Goal: Entertainment & Leisure: Consume media (video, audio)

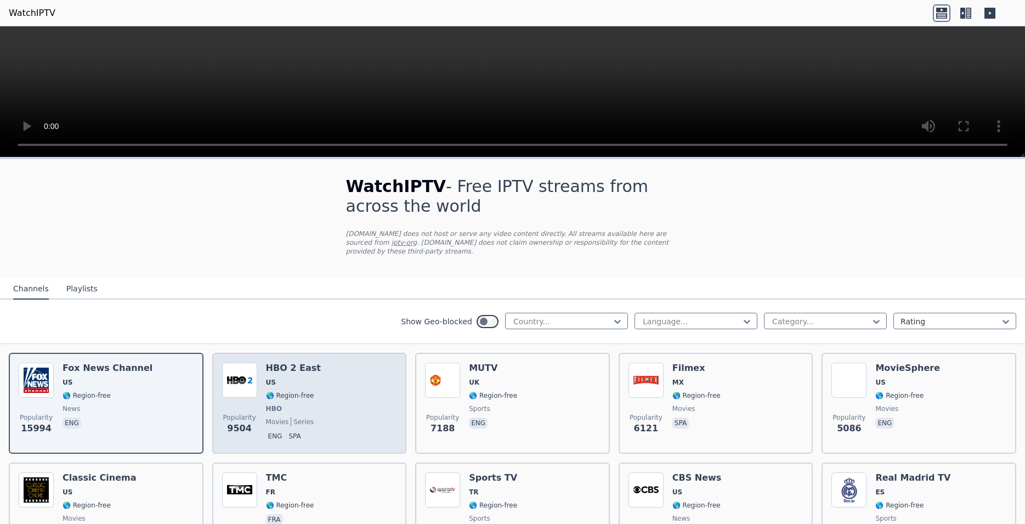
drag, startPoint x: 279, startPoint y: 358, endPoint x: 285, endPoint y: 356, distance: 5.7
click at [280, 362] on h6 "HBO 2 East" at bounding box center [293, 367] width 55 height 11
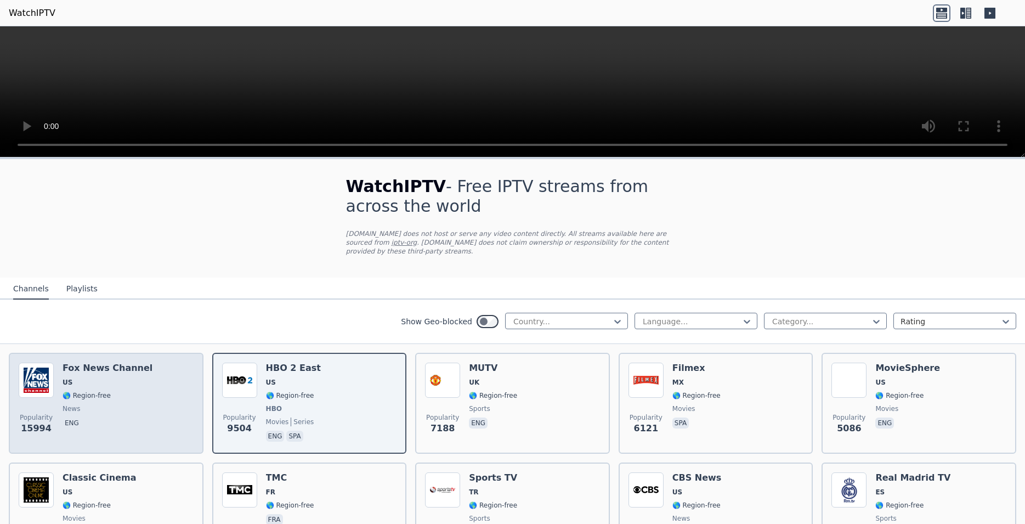
click at [117, 362] on h6 "Fox News Channel" at bounding box center [108, 367] width 90 height 11
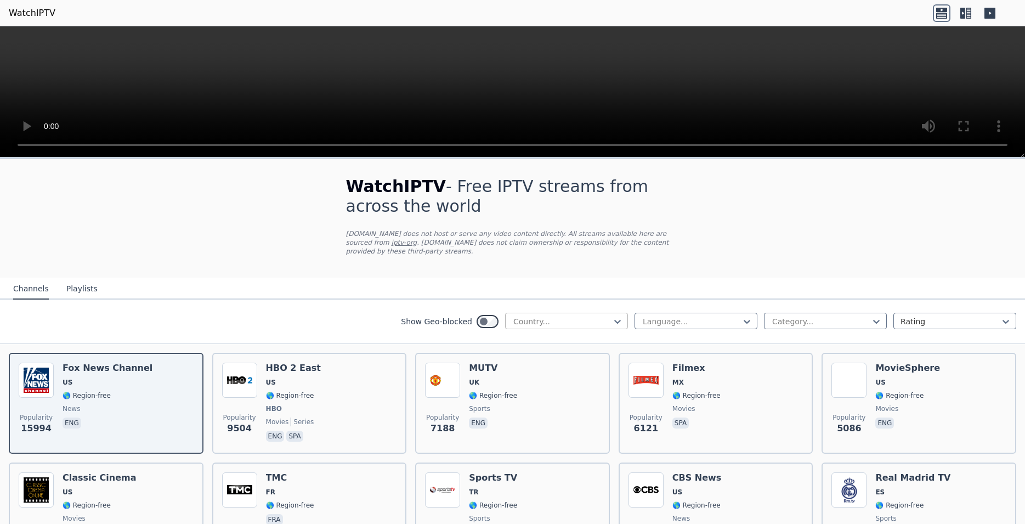
click at [586, 318] on div at bounding box center [562, 321] width 100 height 11
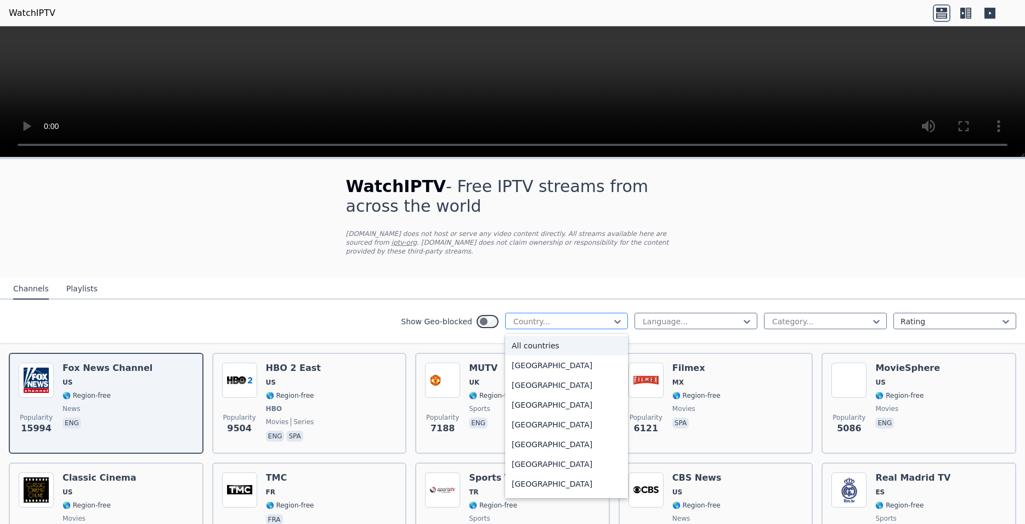
click at [586, 318] on div at bounding box center [562, 321] width 100 height 11
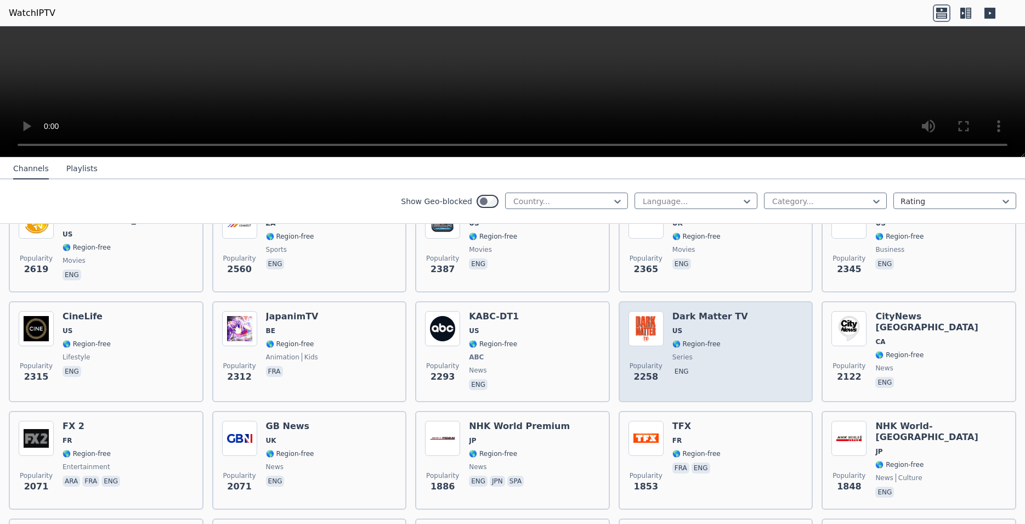
scroll to position [415, 0]
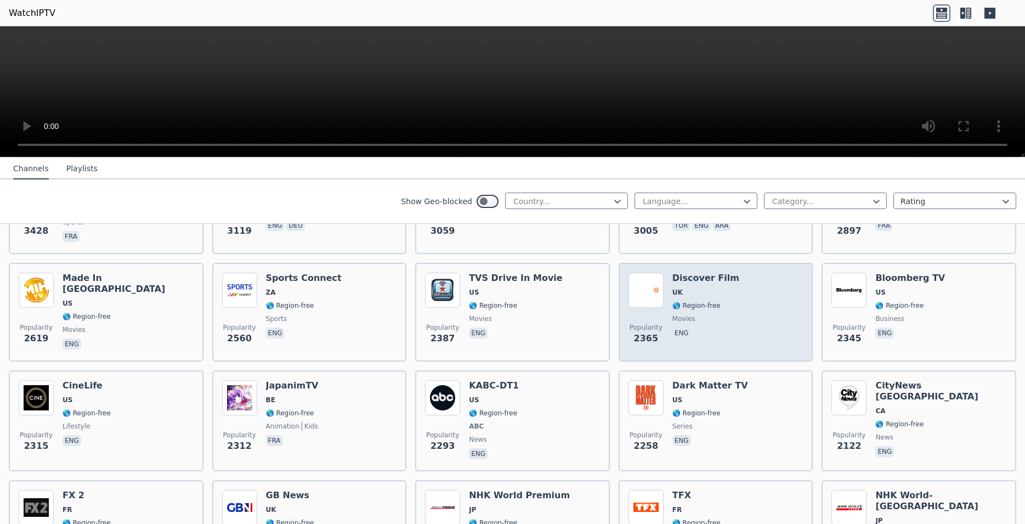
click at [694, 273] on h6 "Discover Film" at bounding box center [705, 278] width 67 height 11
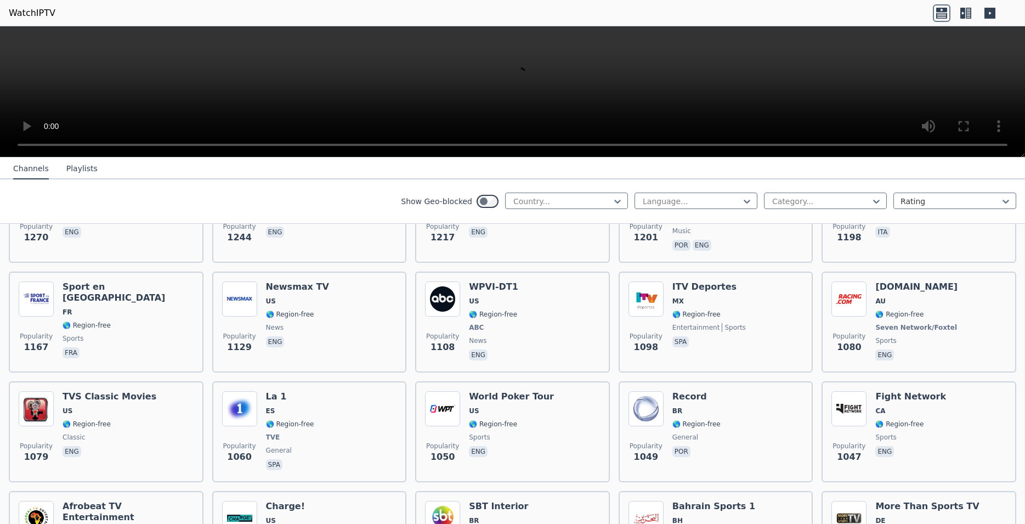
scroll to position [1313, 0]
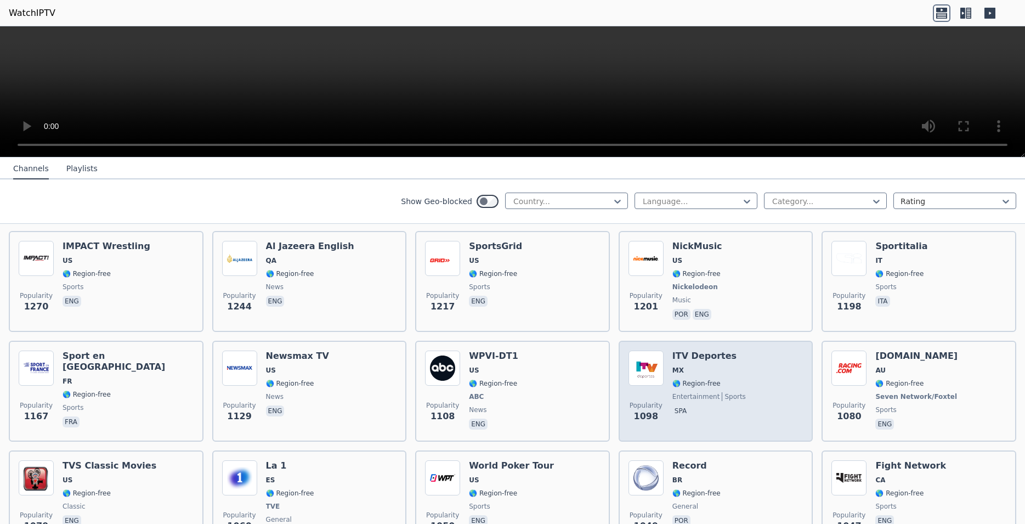
click at [700, 350] on h6 "ITV Deportes" at bounding box center [708, 355] width 73 height 11
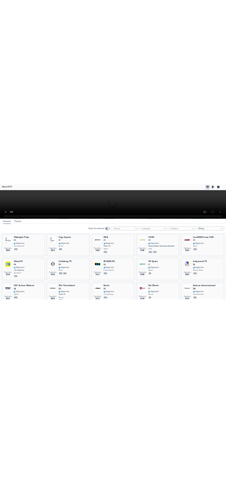
scroll to position [1935, 0]
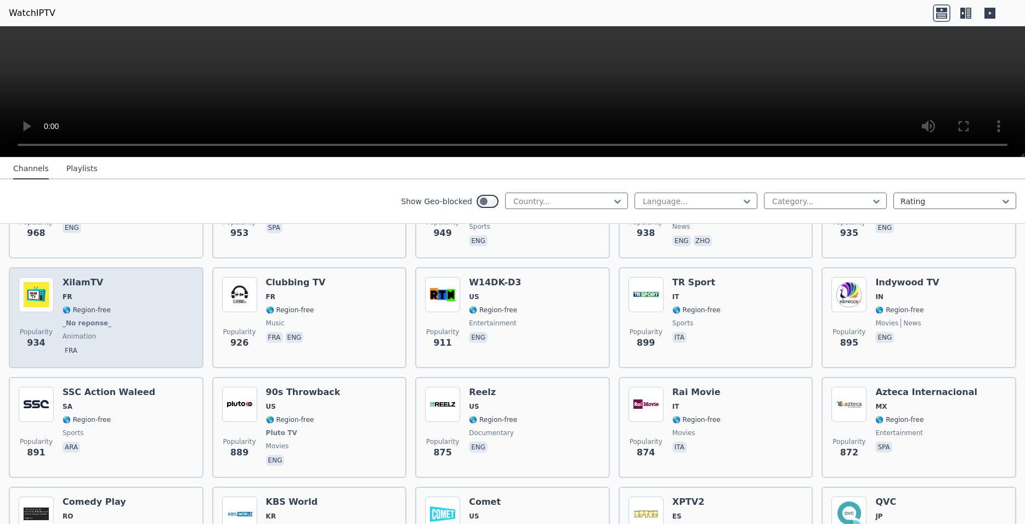
click at [86, 277] on h6 "XilamTV" at bounding box center [88, 282] width 51 height 11
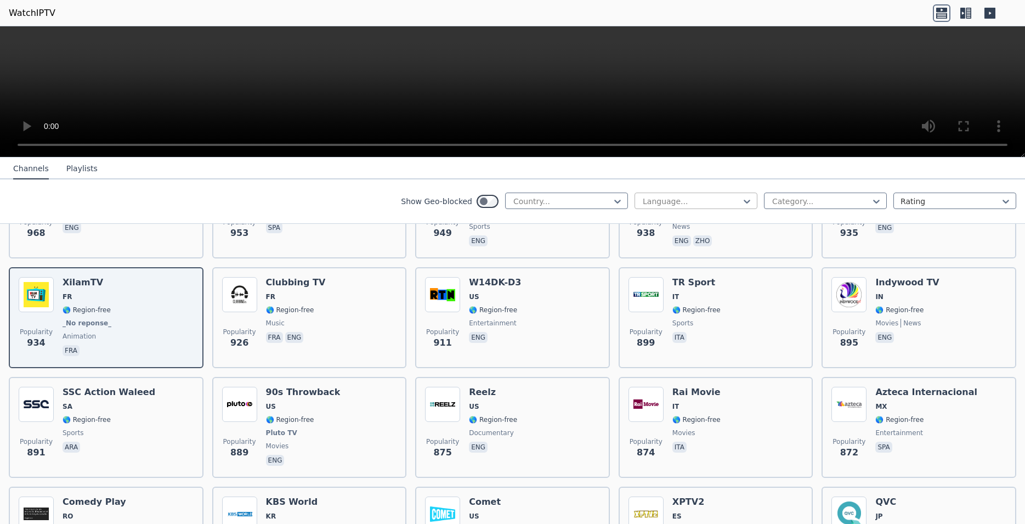
click at [660, 199] on div at bounding box center [692, 201] width 100 height 11
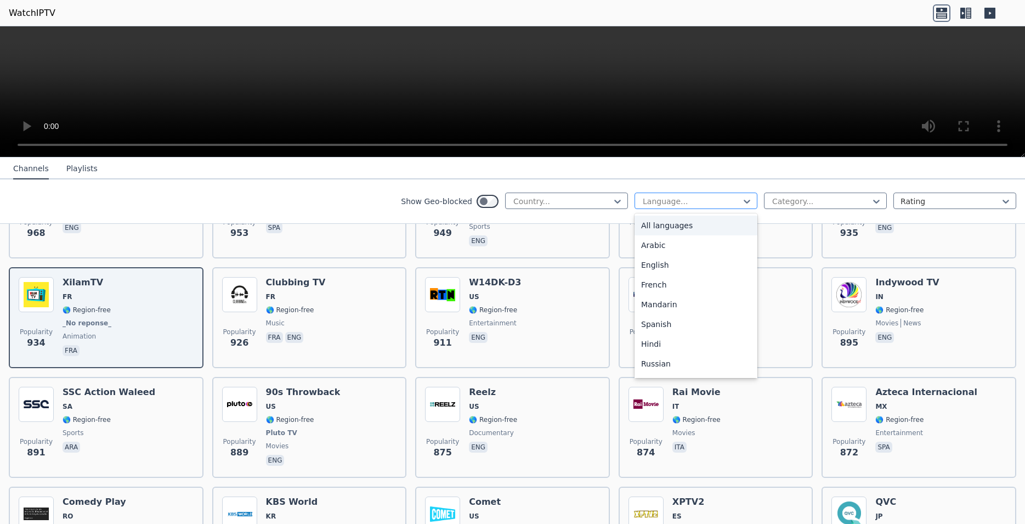
click at [661, 199] on div at bounding box center [692, 201] width 100 height 11
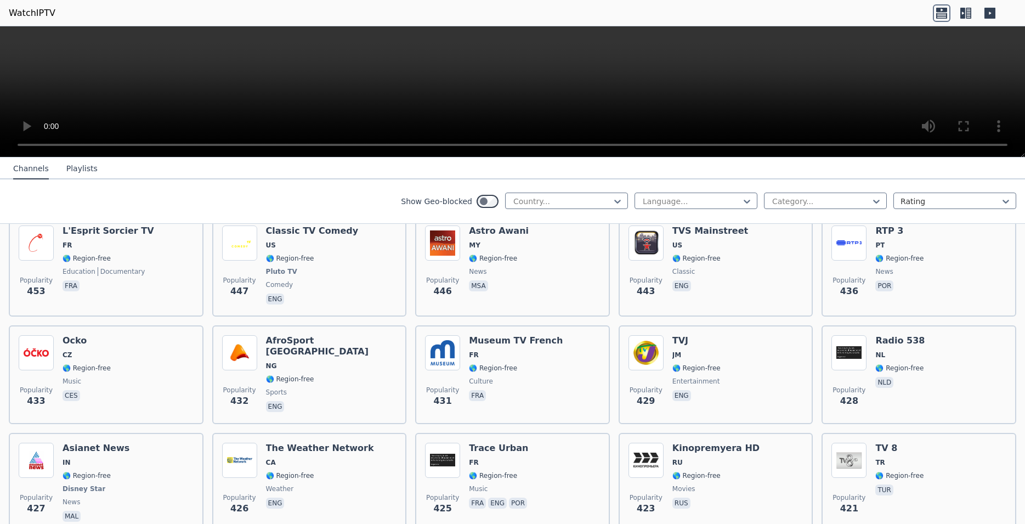
scroll to position [4837, 0]
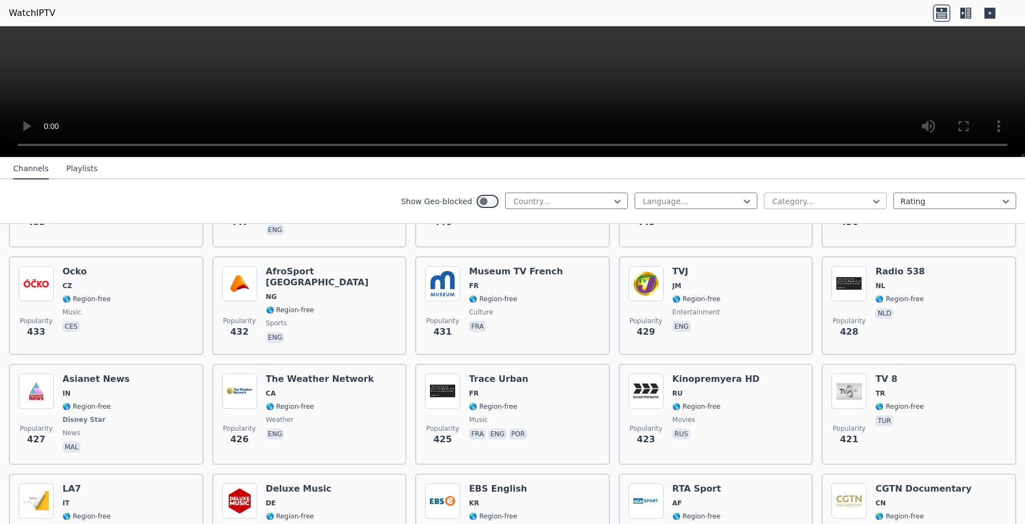
click at [797, 195] on div "Category..." at bounding box center [825, 200] width 123 height 16
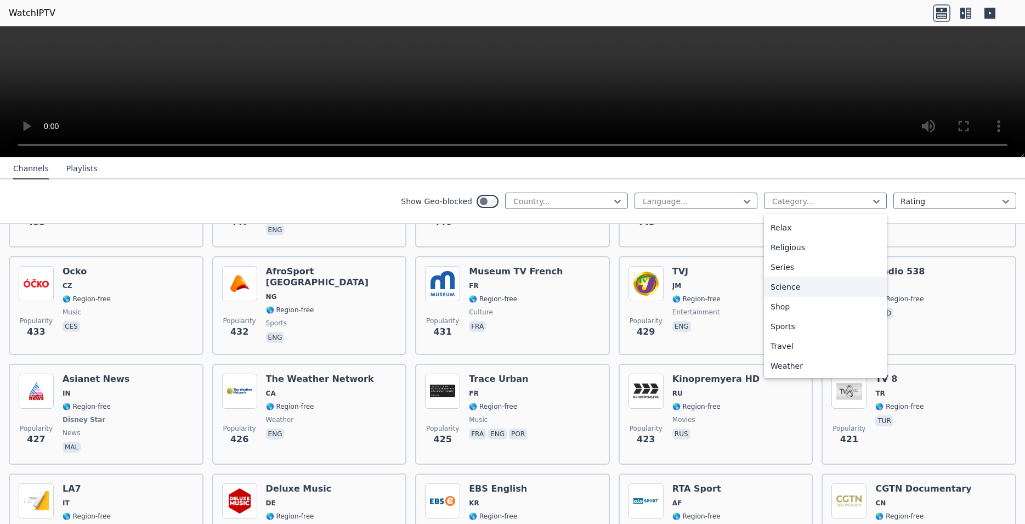
scroll to position [373, 0]
click at [796, 318] on div "Sports" at bounding box center [825, 326] width 123 height 20
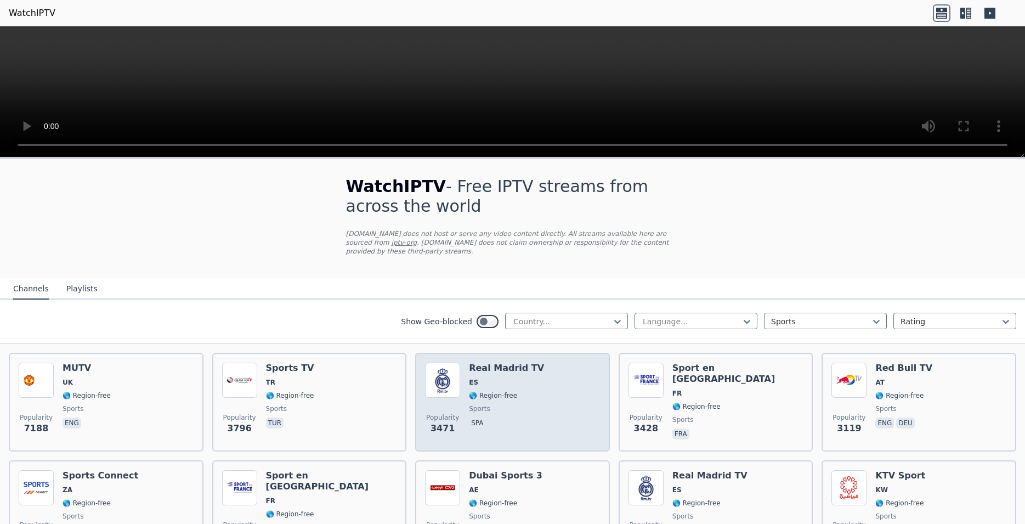
click at [480, 362] on h6 "Real Madrid TV" at bounding box center [506, 367] width 75 height 11
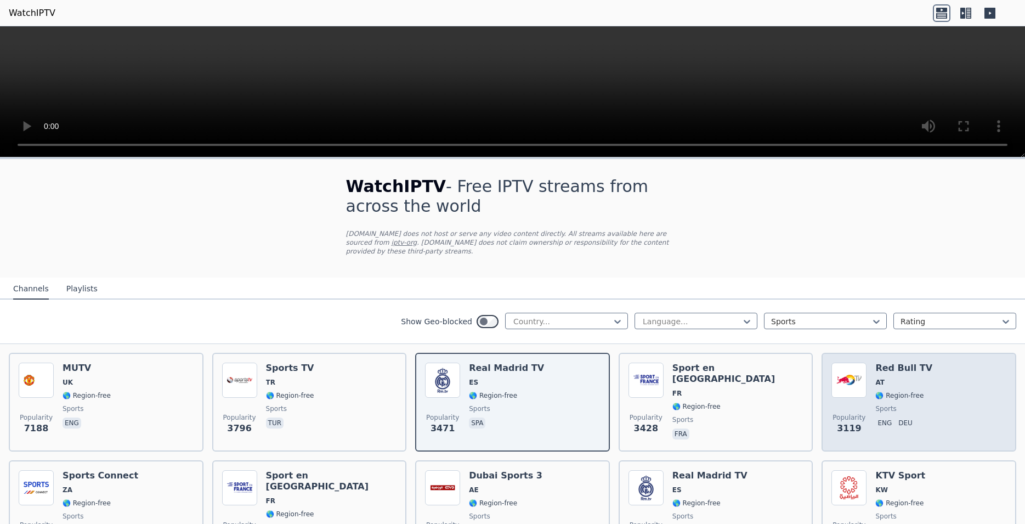
click at [885, 362] on h6 "Red Bull TV" at bounding box center [903, 367] width 57 height 11
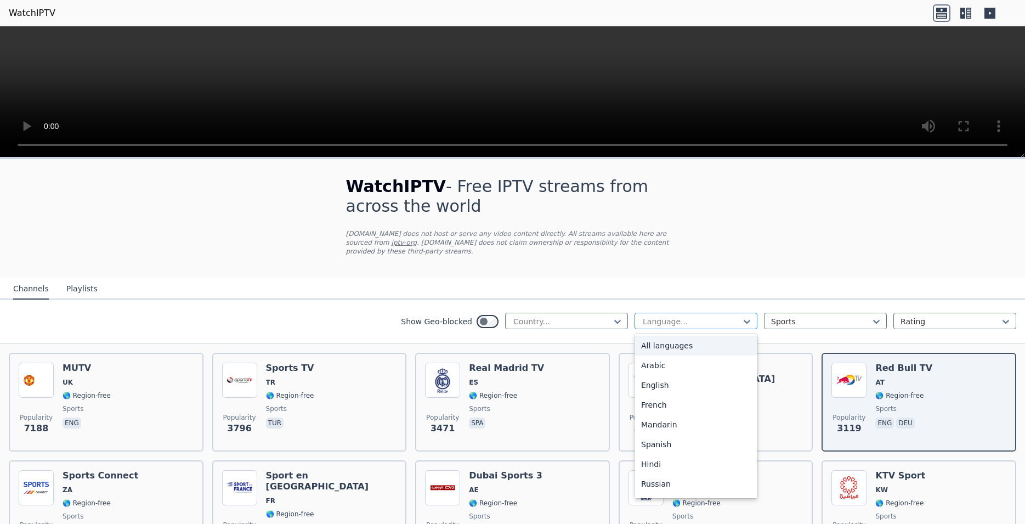
click at [672, 316] on div at bounding box center [692, 321] width 100 height 11
type input "***"
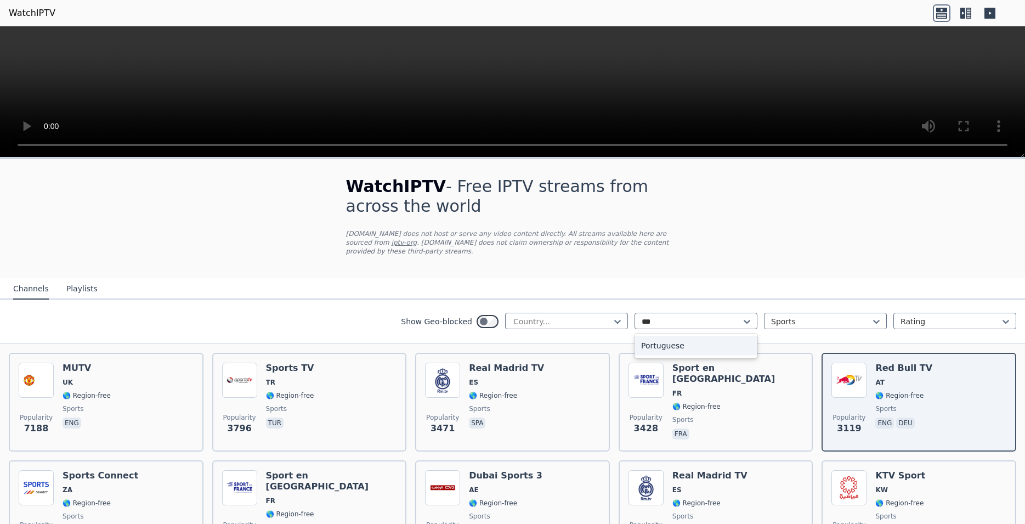
click at [693, 342] on div "Portuguese" at bounding box center [695, 346] width 123 height 20
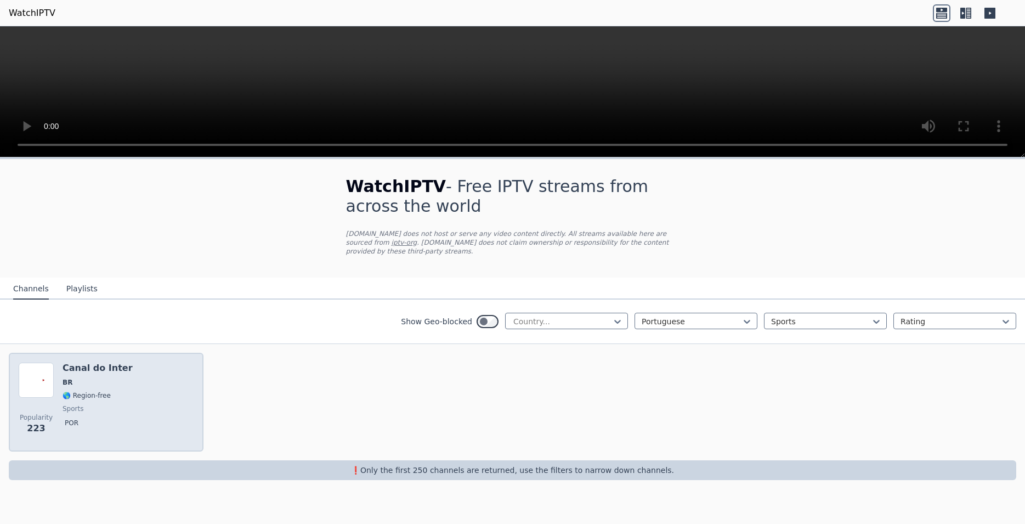
click at [109, 362] on h6 "Canal do Inter" at bounding box center [98, 367] width 70 height 11
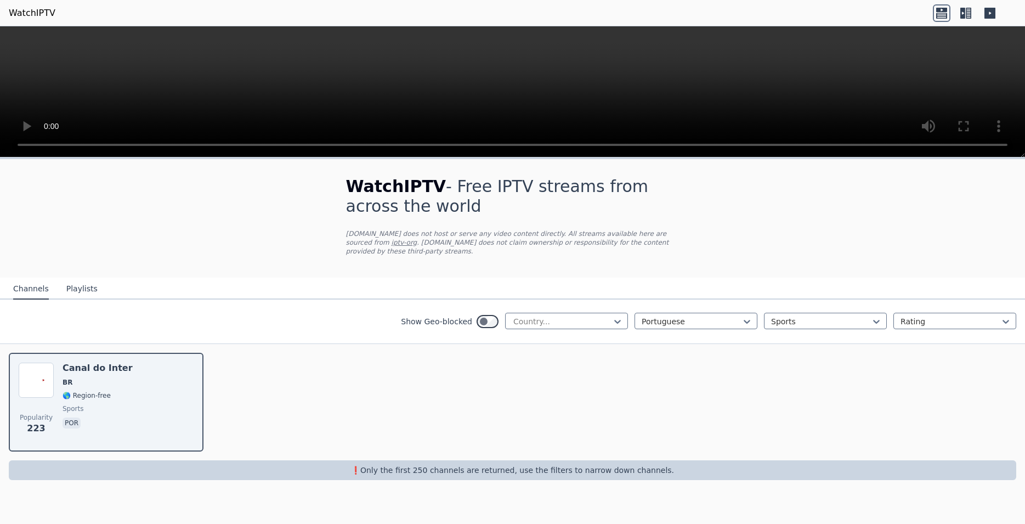
click at [14, 279] on button "Channels" at bounding box center [31, 289] width 36 height 21
click at [24, 279] on button "Channels" at bounding box center [31, 289] width 36 height 21
